Goal: Task Accomplishment & Management: Manage account settings

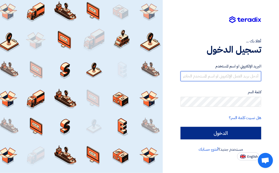
type input "h.lashin@saudi-technic.com"
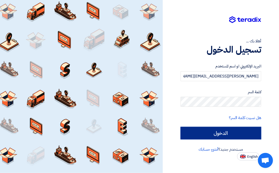
click at [214, 135] on input "الدخول" at bounding box center [220, 133] width 81 height 13
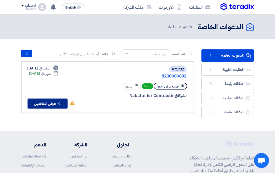
click at [61, 103] on icon "Check details" at bounding box center [59, 103] width 5 height 5
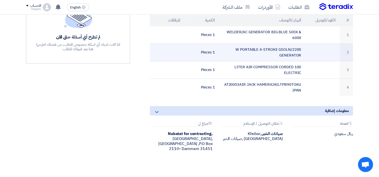
scroll to position [150, 0]
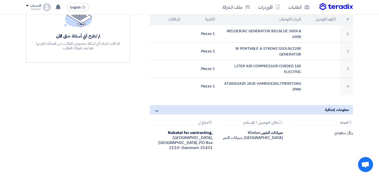
click at [158, 110] on icon at bounding box center [157, 111] width 6 height 6
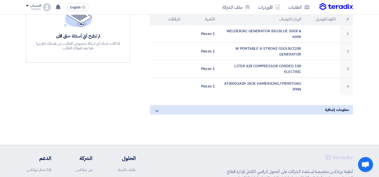
click at [158, 110] on icon at bounding box center [157, 111] width 6 height 6
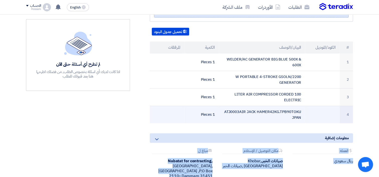
scroll to position [100, 0]
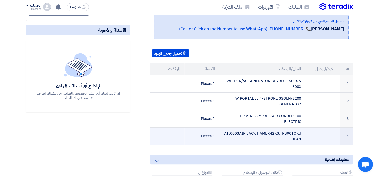
click at [279, 138] on td "ATJ0003AIR JACK HAMER42KG.TPB90TOKU JPAN" at bounding box center [262, 137] width 86 height 18
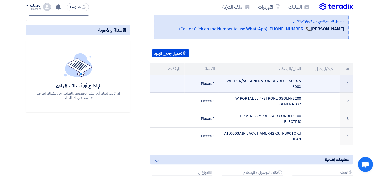
drag, startPoint x: 300, startPoint y: 138, endPoint x: 262, endPoint y: 89, distance: 62.1
click at [262, 89] on td "WELDER/AC GENERATOR BIG BLUE 500X & 600X" at bounding box center [262, 84] width 86 height 18
click at [279, 86] on td "WELDER/AC GENERATOR BIG BLUE 500X & 600X" at bounding box center [262, 84] width 86 height 18
click at [235, 80] on td "WELDER/AC GENERATOR BIG BLUE 500X & 600X" at bounding box center [262, 84] width 86 height 18
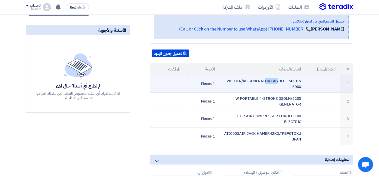
click at [235, 80] on td "WELDER/AC GENERATOR BIG BLUE 500X & 600X" at bounding box center [262, 84] width 86 height 18
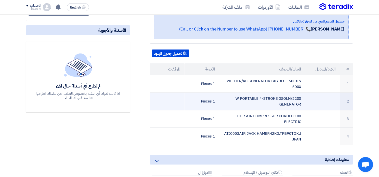
drag, startPoint x: 235, startPoint y: 80, endPoint x: 240, endPoint y: 97, distance: 17.5
click at [240, 97] on td "2200/W PORTABLE 4-STROKE GSOLN GENERATOR" at bounding box center [262, 102] width 86 height 18
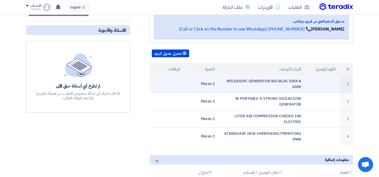
click at [257, 81] on td "WELDER/AC GENERATOR BIG BLUE 500X & 600X" at bounding box center [262, 84] width 86 height 18
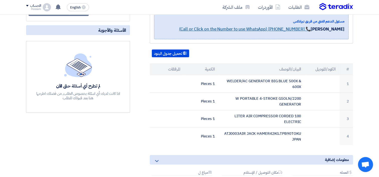
scroll to position [0, 0]
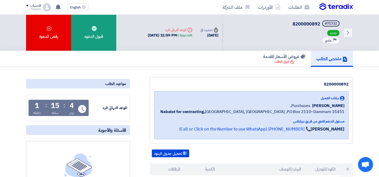
click at [182, 35] on div "4 Days left" at bounding box center [185, 35] width 16 height 5
drag, startPoint x: 182, startPoint y: 35, endPoint x: 188, endPoint y: 64, distance: 29.9
click at [197, 61] on div "ملخص الطلب عروض الأسعار المقدمة قبول الطلب" at bounding box center [189, 59] width 327 height 16
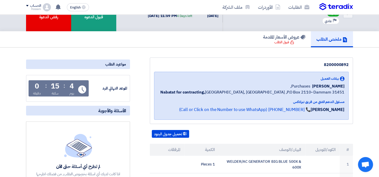
scroll to position [50, 0]
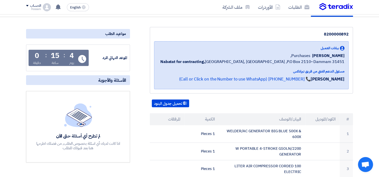
click at [173, 117] on th "المرفقات" at bounding box center [167, 119] width 35 height 12
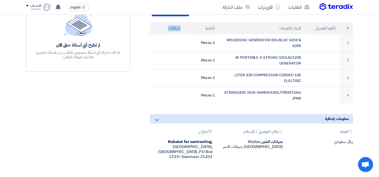
scroll to position [150, 0]
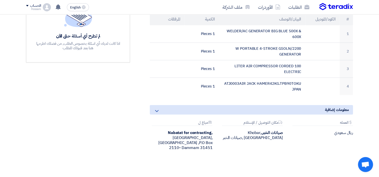
click at [156, 108] on icon at bounding box center [157, 111] width 6 height 6
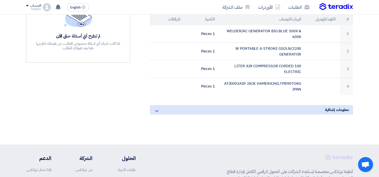
click at [156, 110] on icon at bounding box center [157, 111] width 6 height 6
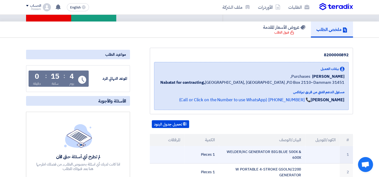
scroll to position [0, 0]
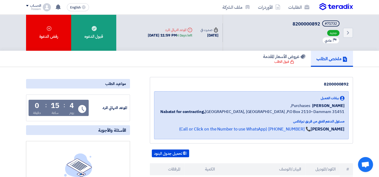
click at [119, 129] on span "الأسئلة والأجوبة" at bounding box center [112, 130] width 28 height 6
click at [119, 130] on span "الأسئلة والأجوبة" at bounding box center [112, 130] width 28 height 6
click at [119, 128] on span "الأسئلة والأجوبة" at bounding box center [112, 130] width 28 height 6
click at [122, 128] on span "الأسئلة والأجوبة" at bounding box center [112, 130] width 28 height 6
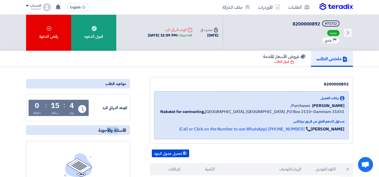
click at [122, 128] on span "الأسئلة والأجوبة" at bounding box center [112, 130] width 28 height 6
drag, startPoint x: 122, startPoint y: 128, endPoint x: 104, endPoint y: 127, distance: 18.3
click at [104, 127] on span "الأسئلة والأجوبة" at bounding box center [112, 130] width 28 height 6
click at [279, 122] on div "مسئول الدعم الفني من فريق تيرادكس" at bounding box center [252, 121] width 184 height 5
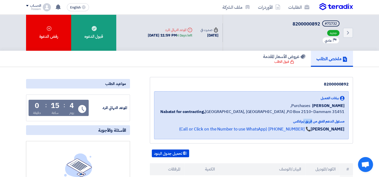
click at [279, 122] on div "مسئول الدعم الفني من فريق تيرادكس" at bounding box center [252, 121] width 184 height 5
click at [215, 35] on div "8 Oct, 2025" at bounding box center [209, 36] width 18 height 6
click at [279, 32] on link "Back" at bounding box center [348, 33] width 10 height 10
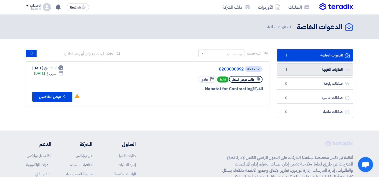
click at [279, 65] on link "الطلبات المقبولة الطلبات المقبولة 1" at bounding box center [315, 70] width 76 height 12
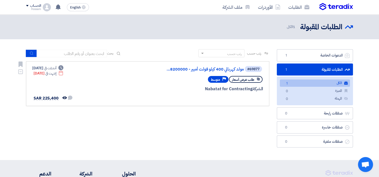
scroll to position [25, 0]
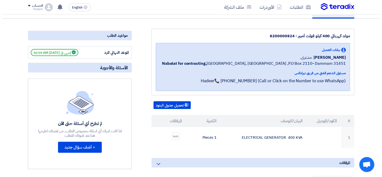
scroll to position [75, 0]
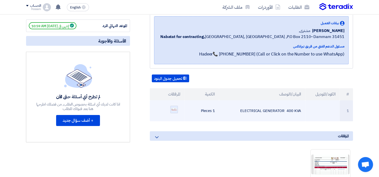
click at [172, 110] on img at bounding box center [173, 110] width 7 height 4
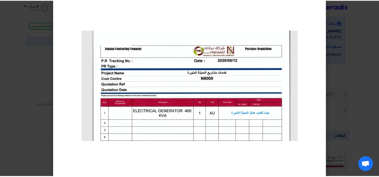
scroll to position [17, 0]
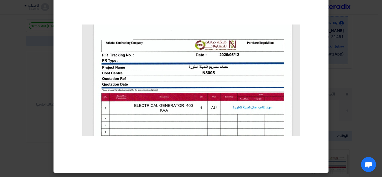
click at [366, 76] on modal-container at bounding box center [191, 88] width 382 height 177
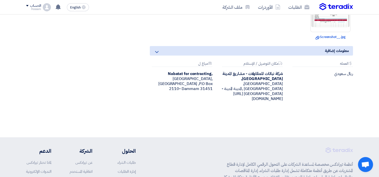
scroll to position [225, 0]
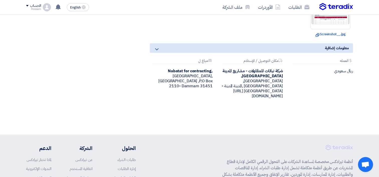
click at [221, 86] on div "شركة نباتات للمقاولات - مشاريع المدينة [GEOGRAPHIC_DATA], [GEOGRAPHIC_DATA], [G…" at bounding box center [251, 84] width 63 height 30
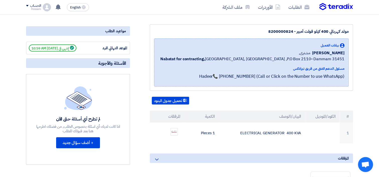
scroll to position [50, 0]
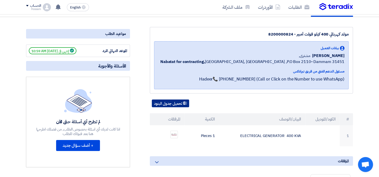
click at [179, 104] on button "تحميل جدول البنود" at bounding box center [170, 104] width 37 height 8
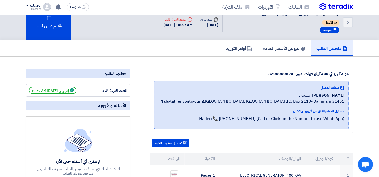
scroll to position [0, 0]
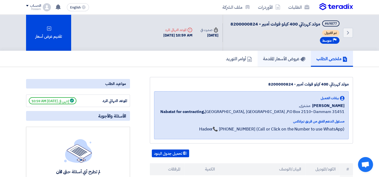
click at [281, 53] on link "عروض الأسعار المقدمة" at bounding box center [283, 59] width 53 height 16
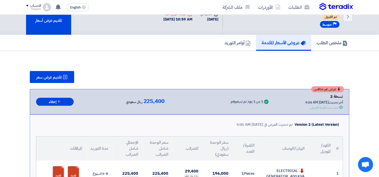
scroll to position [25, 0]
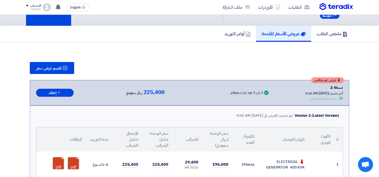
click at [231, 91] on div "1 من 1 بنود تم تسعيرهم" at bounding box center [247, 93] width 32 height 4
click at [319, 96] on div "تمت مشاهدة العرض" at bounding box center [324, 98] width 28 height 5
drag, startPoint x: 319, startPoint y: 96, endPoint x: 367, endPoint y: 87, distance: 49.4
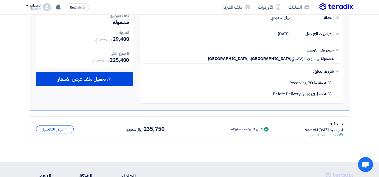
scroll to position [225, 0]
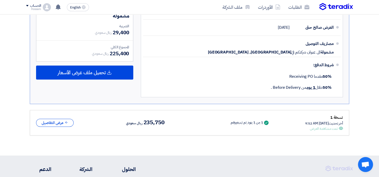
click at [317, 127] on div "تمت مشاهدة العرض" at bounding box center [324, 128] width 28 height 5
drag, startPoint x: 317, startPoint y: 127, endPoint x: 331, endPoint y: 134, distance: 15.3
click at [331, 134] on div "نسخة 1 أخر تحديث [DATE] 9:52 AM Offer is Seen تمت مشاهدة العرض Success 1 من 1 ب…" at bounding box center [189, 123] width 319 height 26
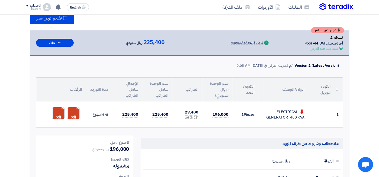
scroll to position [50, 0]
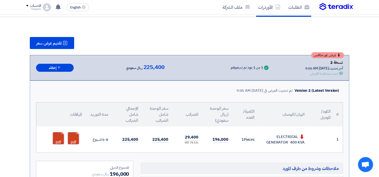
click at [97, 138] on td "6-8 اسبوع" at bounding box center [99, 140] width 26 height 26
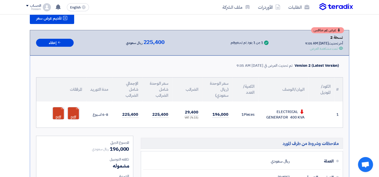
click at [121, 120] on td "225,400" at bounding box center [127, 115] width 30 height 26
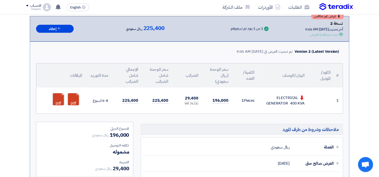
scroll to position [125, 0]
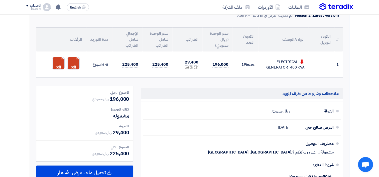
click at [124, 98] on span "196,000" at bounding box center [119, 99] width 19 height 8
drag, startPoint x: 124, startPoint y: 98, endPoint x: 119, endPoint y: 113, distance: 16.0
click at [119, 113] on span "مشموله" at bounding box center [121, 116] width 16 height 8
click at [120, 113] on span "مشموله" at bounding box center [121, 116] width 16 height 8
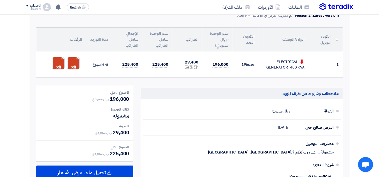
click at [120, 114] on span "مشموله" at bounding box center [121, 116] width 16 height 8
drag, startPoint x: 120, startPoint y: 114, endPoint x: 124, endPoint y: 132, distance: 18.1
click at [124, 132] on span "29,400" at bounding box center [121, 133] width 16 height 8
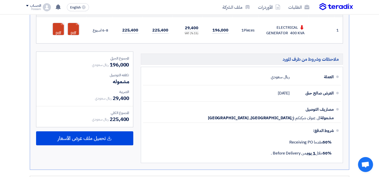
scroll to position [200, 0]
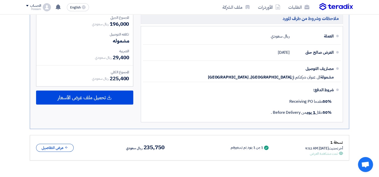
click at [123, 77] on span "225,400" at bounding box center [119, 79] width 19 height 8
click at [122, 77] on span "225,400" at bounding box center [119, 79] width 19 height 8
click at [115, 77] on span "225,400" at bounding box center [119, 79] width 19 height 8
drag, startPoint x: 115, startPoint y: 77, endPoint x: 139, endPoint y: 73, distance: 24.5
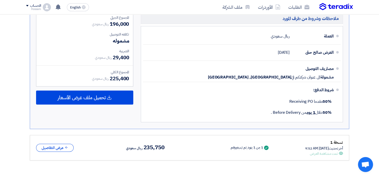
click at [139, 73] on div "ملاحظات وشروط من طرف المورد العملة ريال سعودي العرض صالح حتى [DATE] مصاريف التو…" at bounding box center [241, 68] width 209 height 114
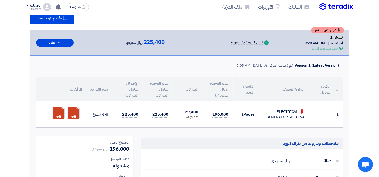
scroll to position [0, 0]
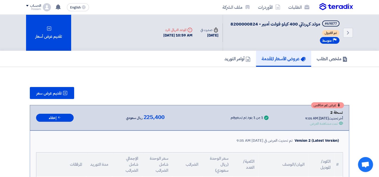
click at [143, 115] on span "225,400" at bounding box center [153, 117] width 21 height 6
click at [144, 116] on span "225,400" at bounding box center [153, 117] width 21 height 6
drag, startPoint x: 144, startPoint y: 116, endPoint x: 139, endPoint y: 87, distance: 28.8
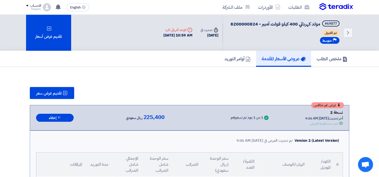
click at [139, 87] on div "تقديم عرض سعر" at bounding box center [189, 93] width 319 height 12
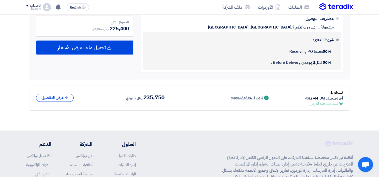
scroll to position [200, 0]
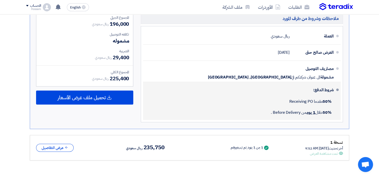
click at [231, 94] on div "شروط الدفع:" at bounding box center [242, 90] width 182 height 12
click at [234, 92] on div "شروط الدفع:" at bounding box center [242, 90] width 182 height 12
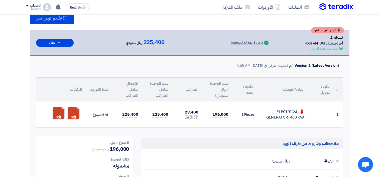
scroll to position [0, 0]
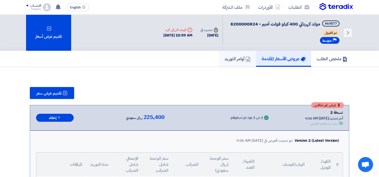
click at [226, 63] on link "أوامر التوريد" at bounding box center [237, 59] width 37 height 16
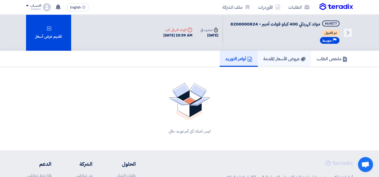
click at [263, 59] on h5 "عروض الأسعار المقدمة" at bounding box center [284, 59] width 42 height 6
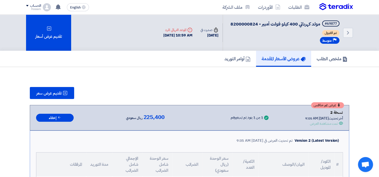
click at [187, 28] on icon "Deadline" at bounding box center [189, 30] width 5 height 5
click at [324, 56] on h5 "ملخص الطلب" at bounding box center [331, 59] width 31 height 6
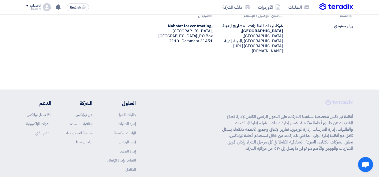
scroll to position [291, 0]
